Goal: Navigation & Orientation: Find specific page/section

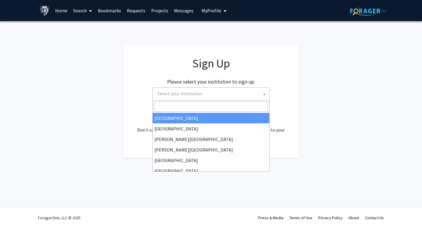
click at [197, 95] on span "Select your institution" at bounding box center [179, 94] width 45 height 6
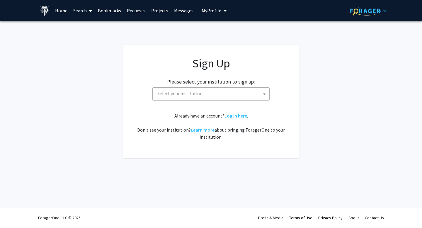
click at [86, 14] on link "Search" at bounding box center [82, 10] width 25 height 21
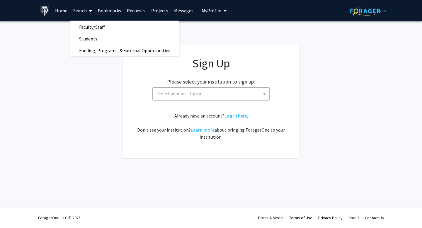
click at [111, 10] on link "Bookmarks" at bounding box center [109, 10] width 29 height 21
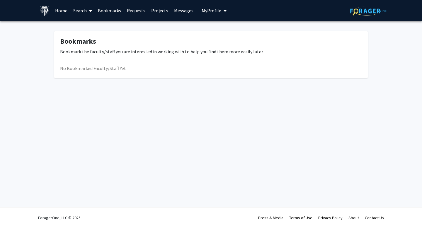
click at [133, 11] on link "Requests" at bounding box center [136, 10] width 24 height 21
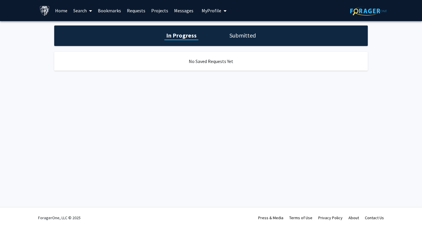
click at [62, 11] on link "Home" at bounding box center [61, 10] width 18 height 21
